Goal: Communication & Community: Answer question/provide support

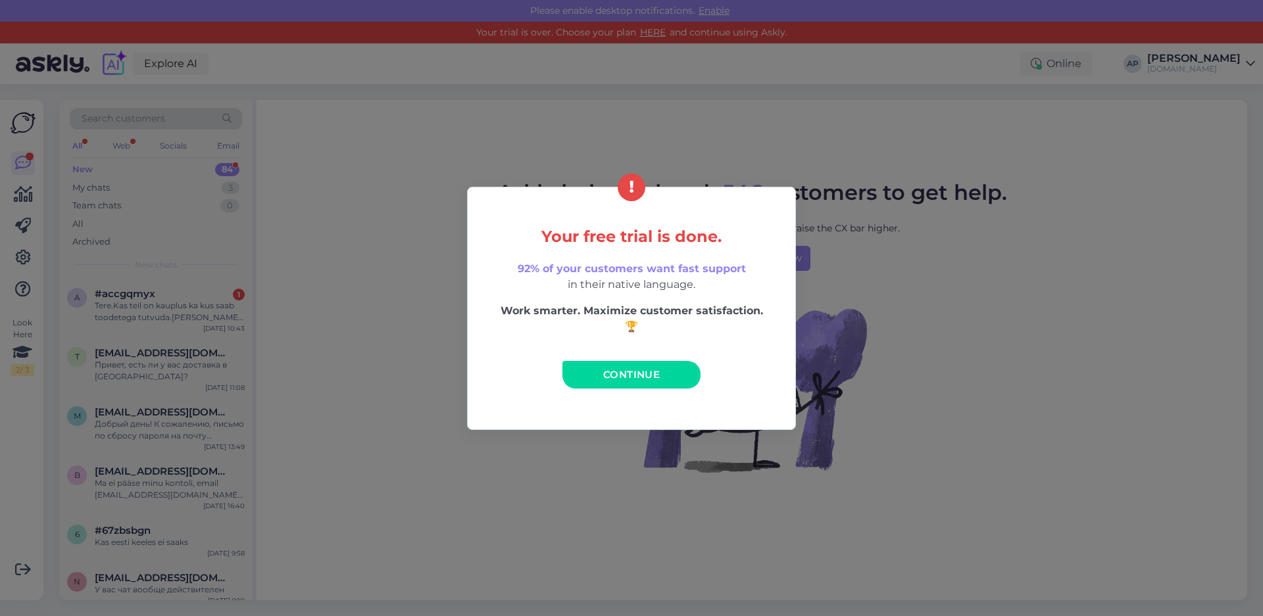
click at [636, 379] on span "Continue" at bounding box center [631, 374] width 57 height 12
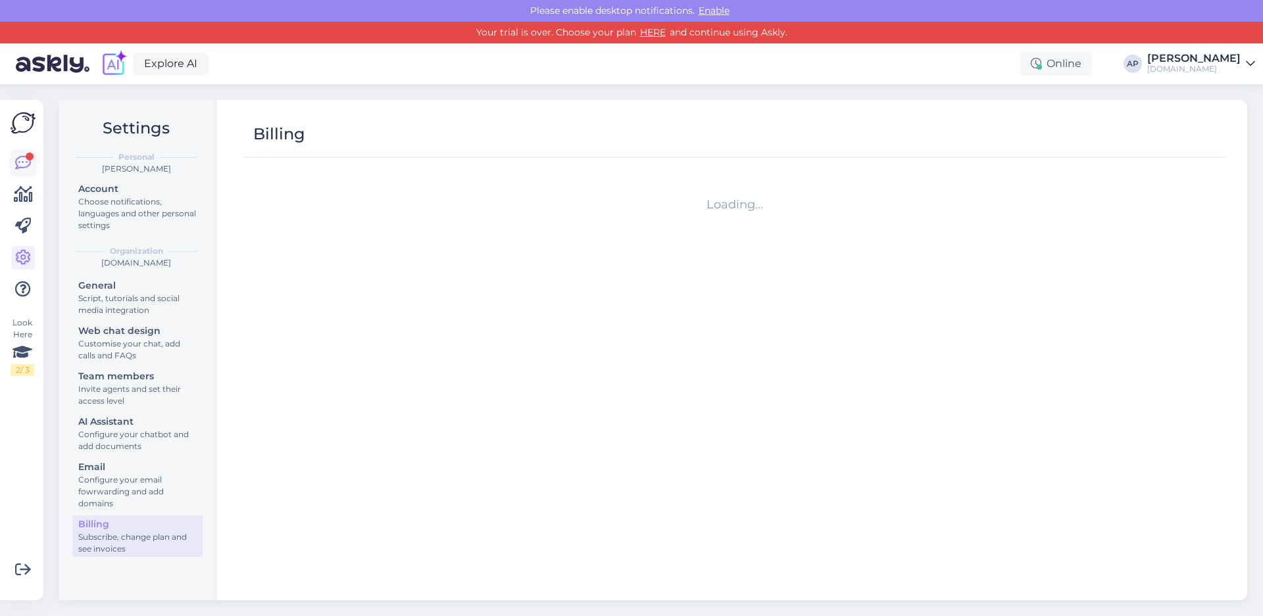
click at [26, 164] on icon at bounding box center [23, 163] width 16 height 16
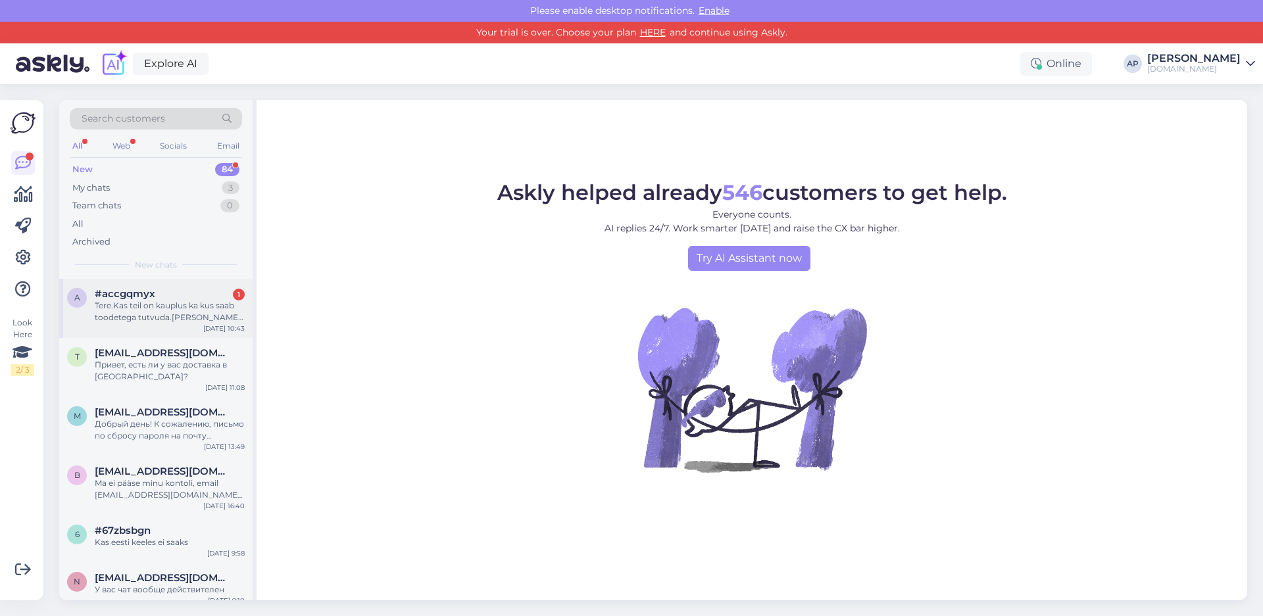
click at [140, 306] on div "Tere.Kas teil on kauplus ka kus saab toodetega tutvuda.[PERSON_NAME] eelmises p…" at bounding box center [170, 312] width 150 height 24
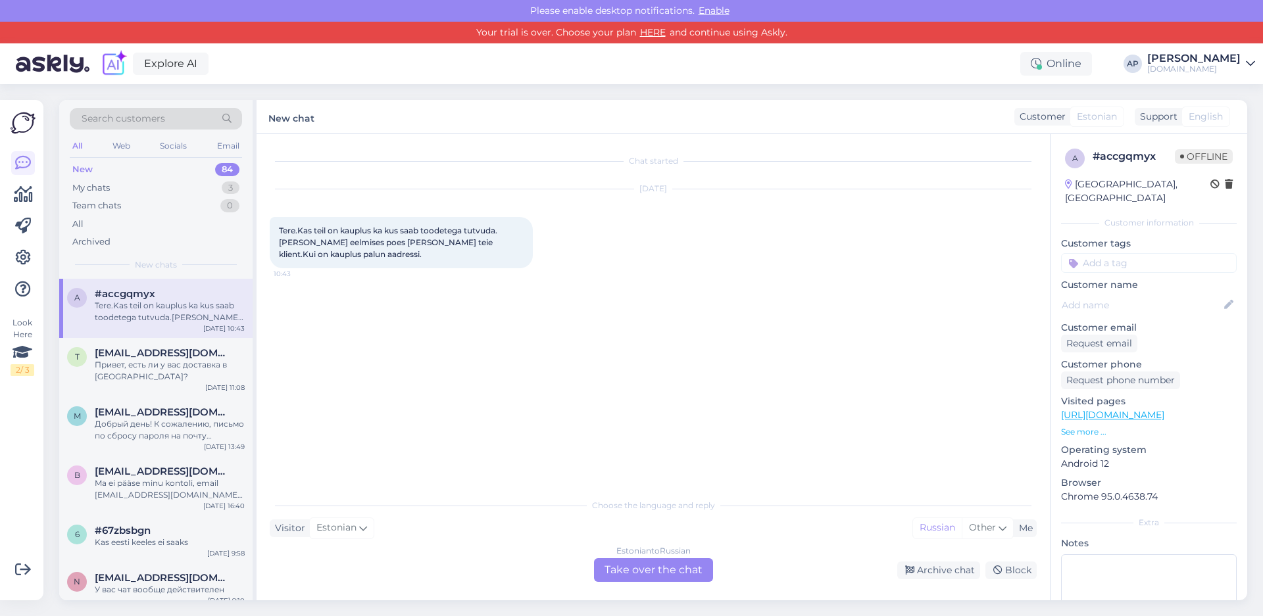
click at [658, 568] on div "Estonian to Russian Take over the chat" at bounding box center [653, 570] width 119 height 24
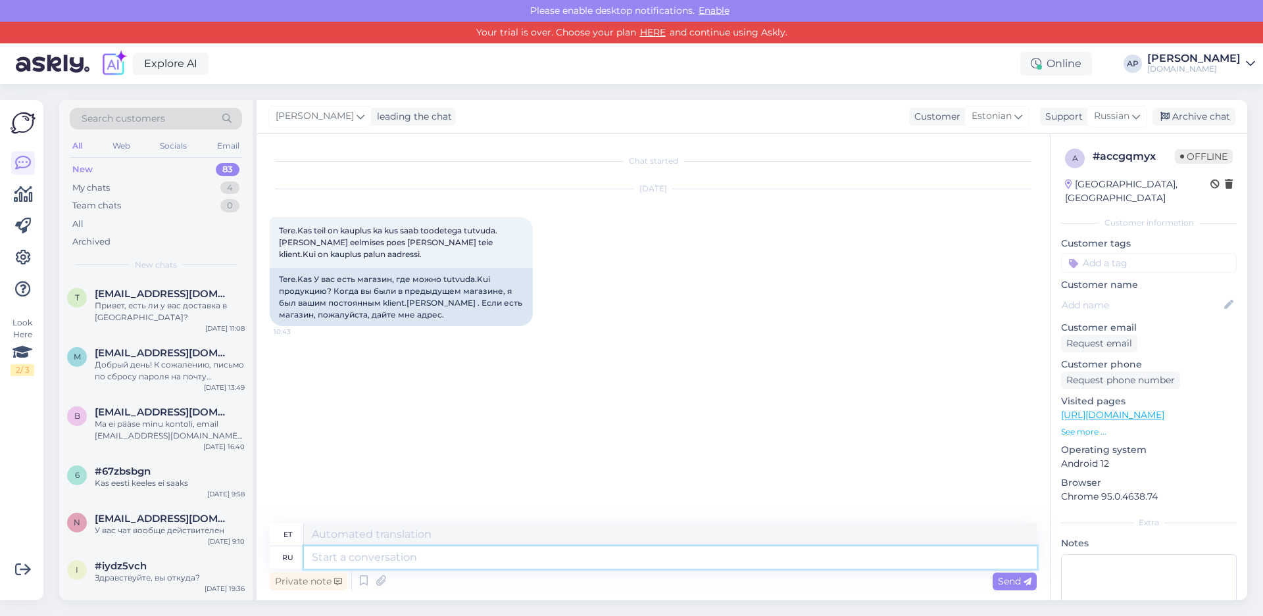
click at [324, 560] on textarea at bounding box center [670, 557] width 733 height 22
type textarea "L"
type textarea "Добрый"
type textarea "Lahke"
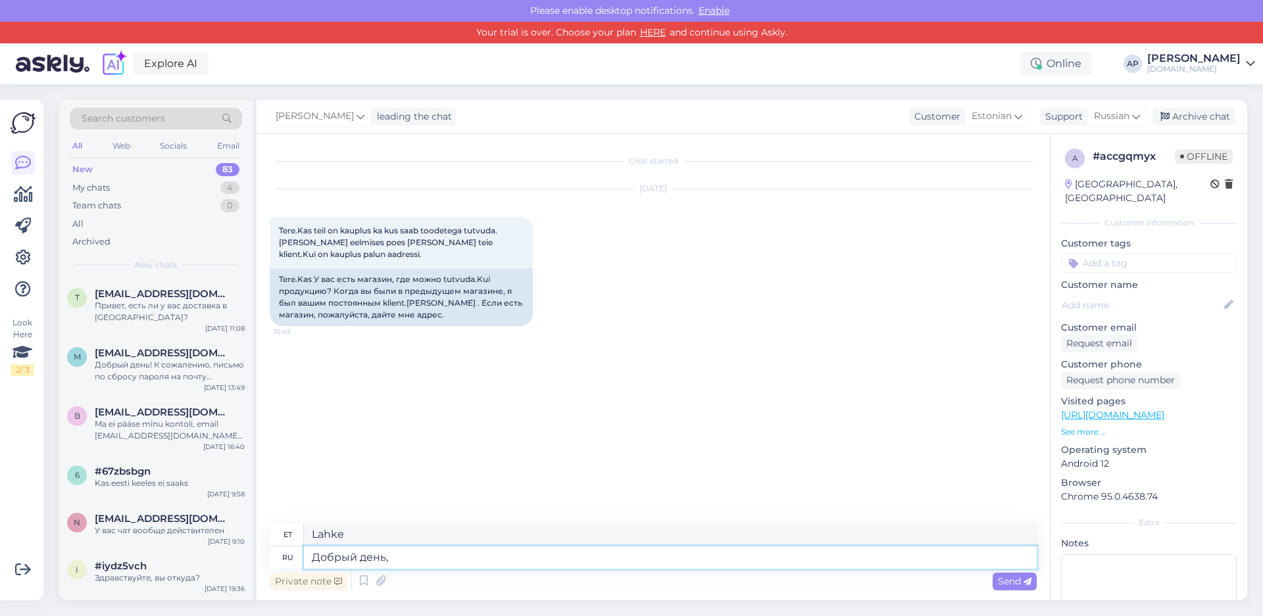
type textarea "Добрый день,"
type textarea "Tere päevast,"
type textarea "Добрый день, у нас"
type textarea "Tere päevast, meil on"
type textarea "Добрый день, у нас снова"
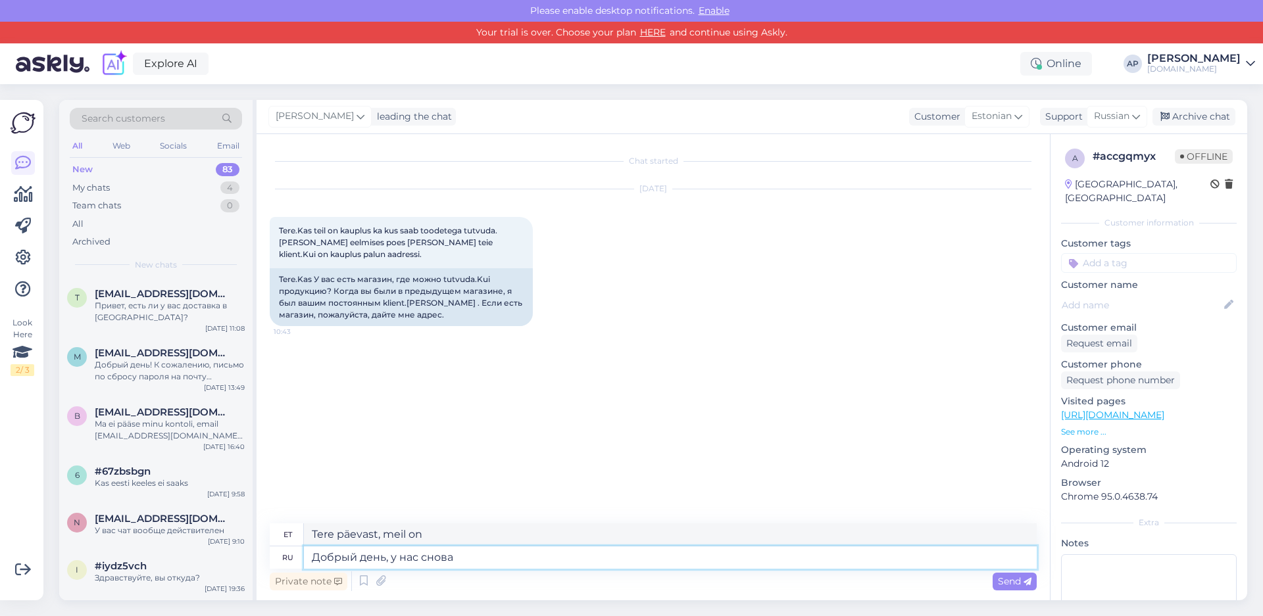
type textarea "Tere päevast, me oleme jälle tagasi"
type textarea "Добрый день, у нас снова открылся"
type textarea "Tere päevast, oleme jälle avatud."
type textarea "Добрый день, у нас снова открылся магазин в"
type textarea "Tere päevast, meie pood on taasavatud"
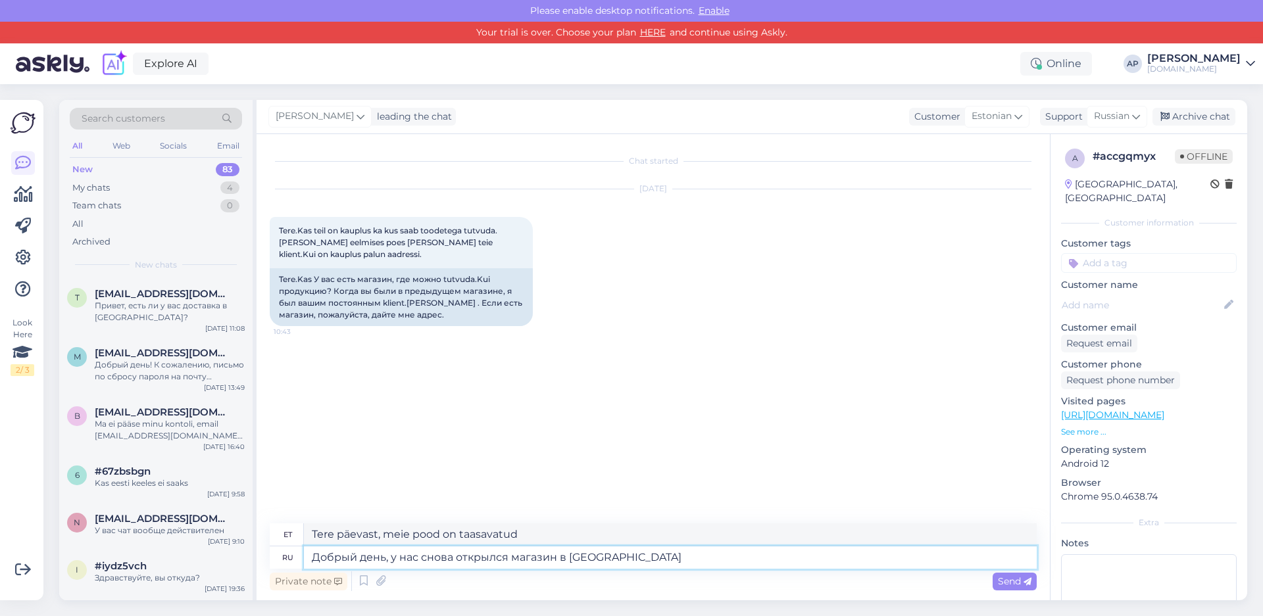
type textarea "Добрый день, у нас снова открылся магазин в [GEOGRAPHIC_DATA]"
type textarea "Tere päevast, meie Idakeskuse kauplus on taasavatud."
